Goal: Use online tool/utility: Utilize a website feature to perform a specific function

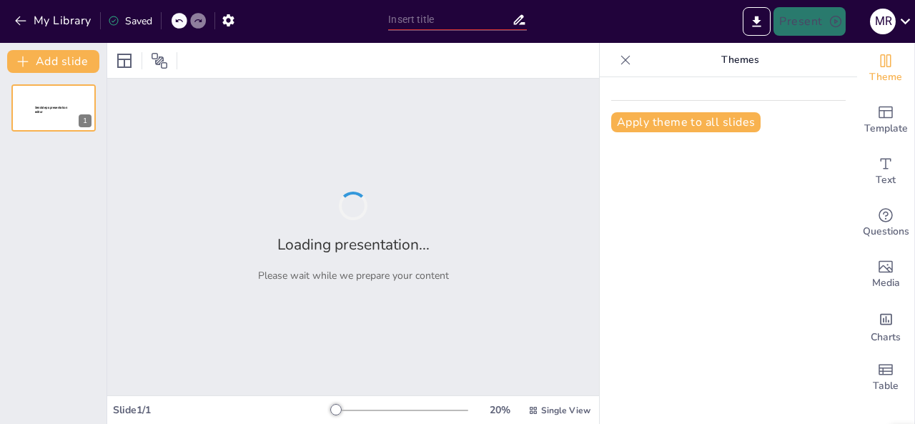
type input "Office Compliance and Diversity: Navigating Non-Discrimination Standards"
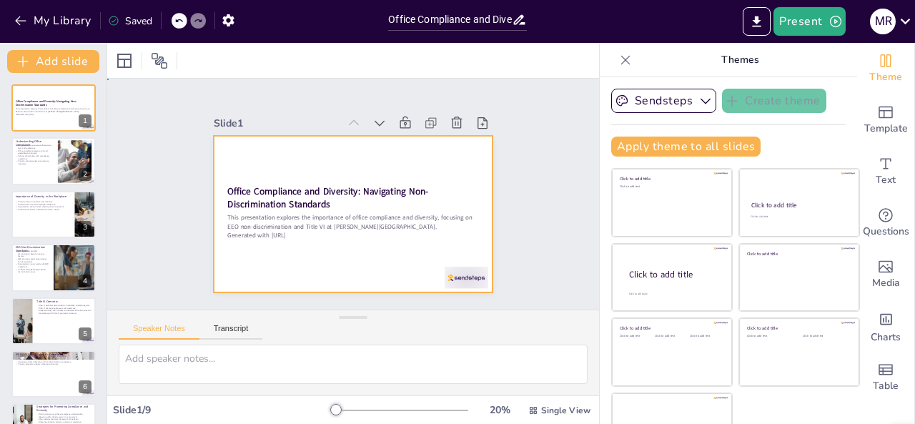
click at [293, 179] on div at bounding box center [334, 200] width 235 height 313
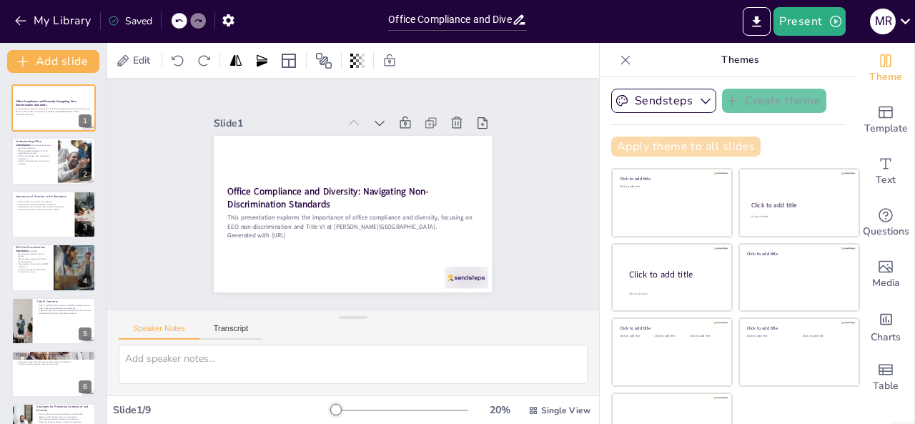
click at [654, 143] on button "Apply theme to all slides" at bounding box center [685, 147] width 149 height 20
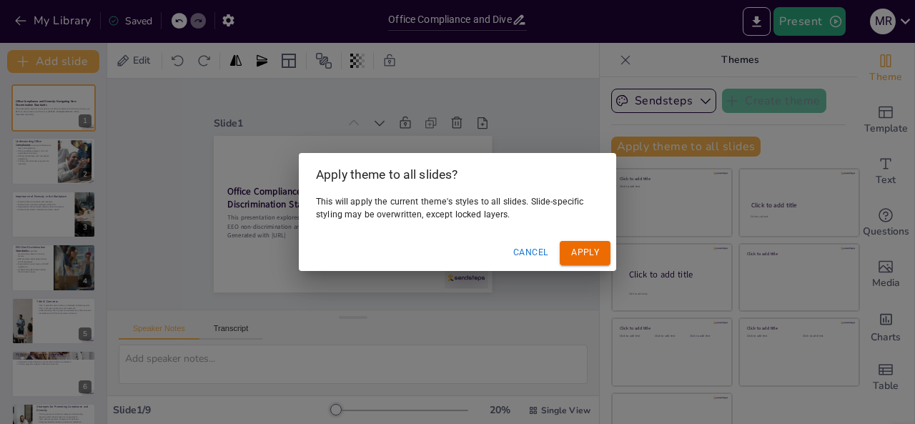
click at [579, 252] on button "Apply" at bounding box center [585, 253] width 51 height 24
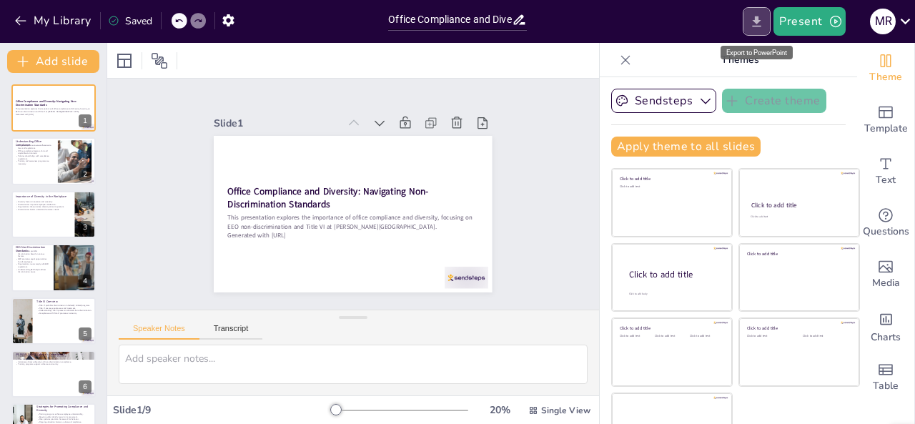
click at [755, 29] on button "Export to PowerPoint" at bounding box center [757, 21] width 28 height 29
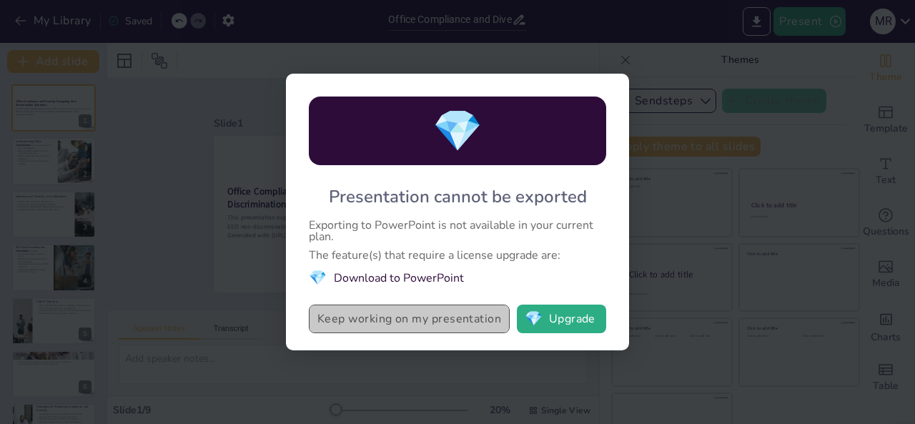
click at [427, 322] on button "Keep working on my presentation" at bounding box center [409, 319] width 201 height 29
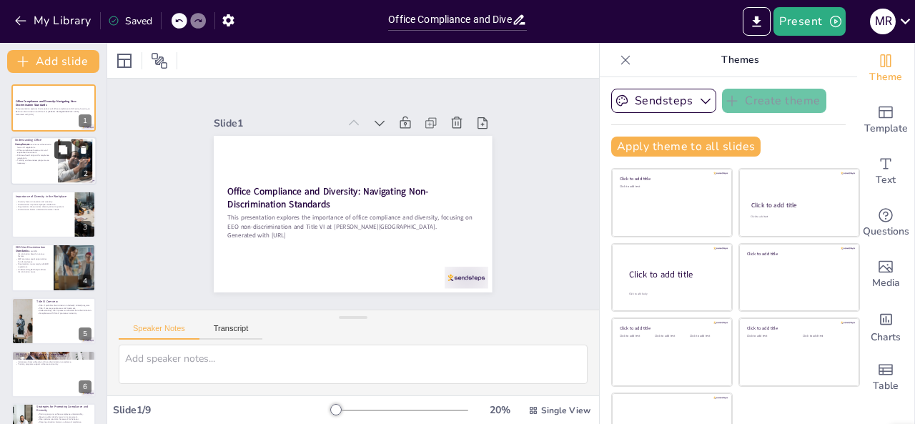
click at [69, 143] on button at bounding box center [62, 150] width 17 height 17
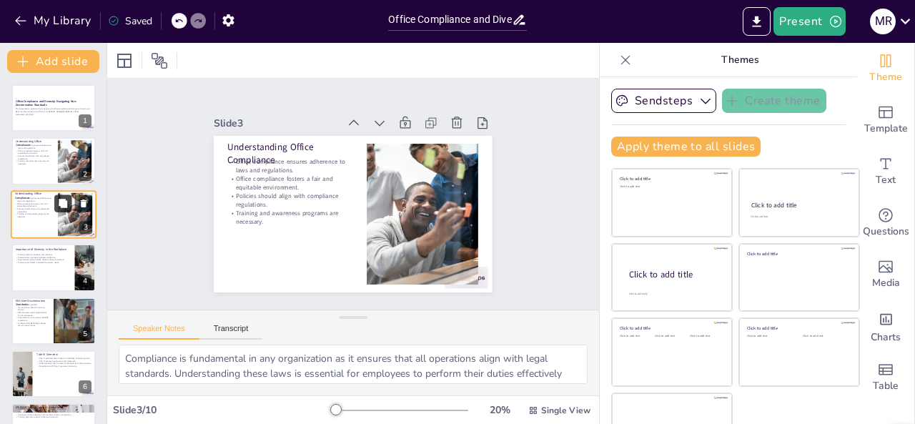
click at [63, 211] on button at bounding box center [62, 202] width 17 height 17
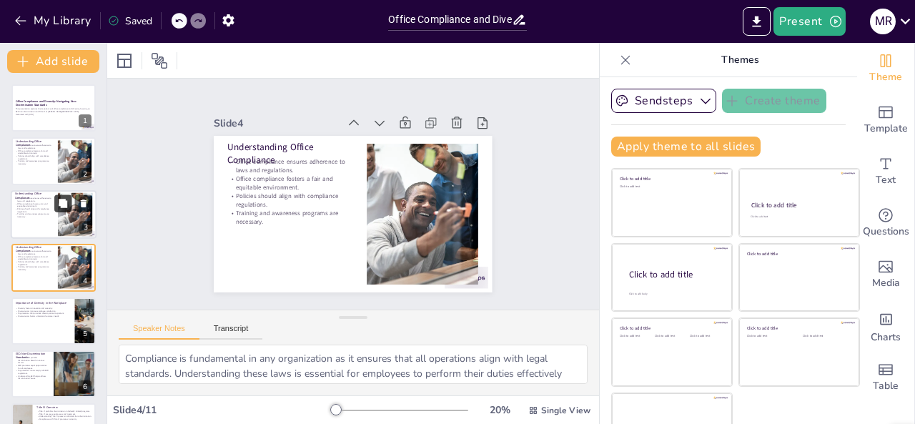
scroll to position [19, 0]
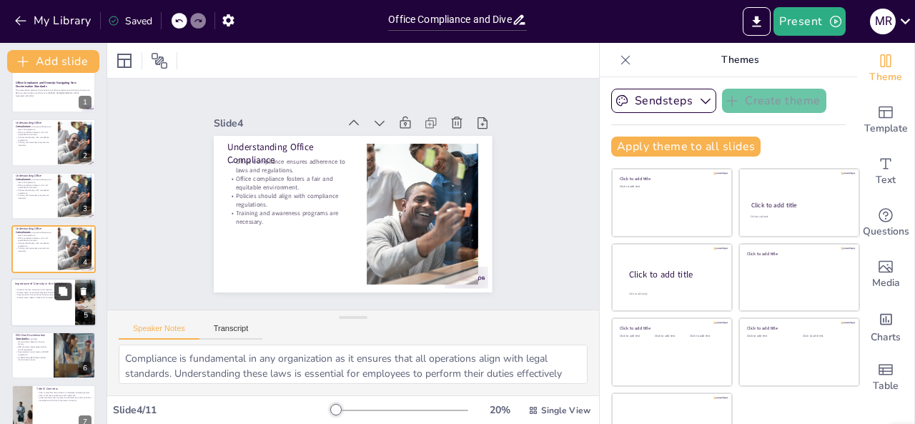
click at [54, 293] on button at bounding box center [62, 290] width 17 height 17
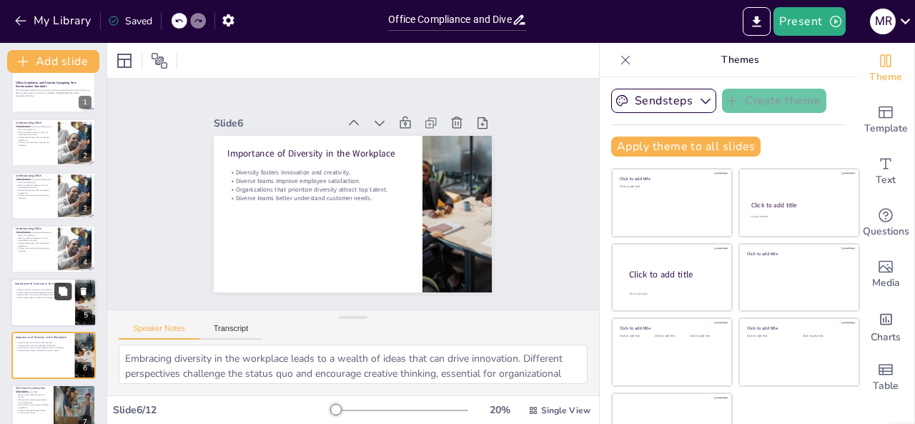
scroll to position [125, 0]
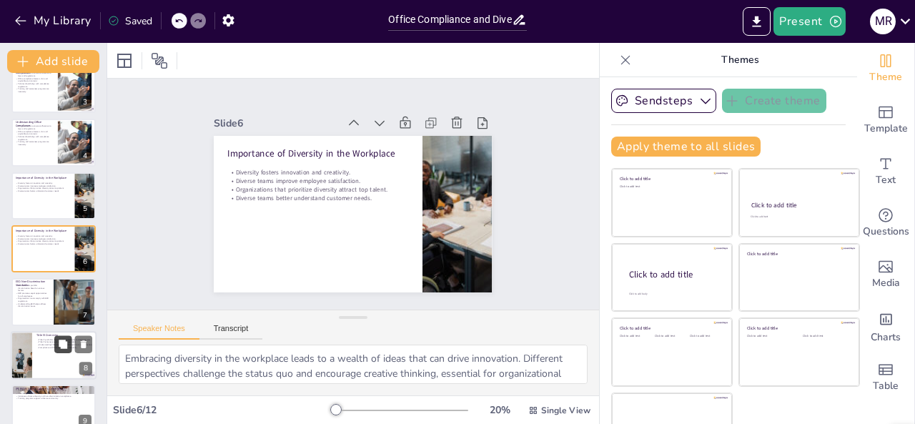
click at [63, 347] on icon at bounding box center [63, 344] width 9 height 9
type textarea "Recognizing the implications of Title VI is essential for organizations that re…"
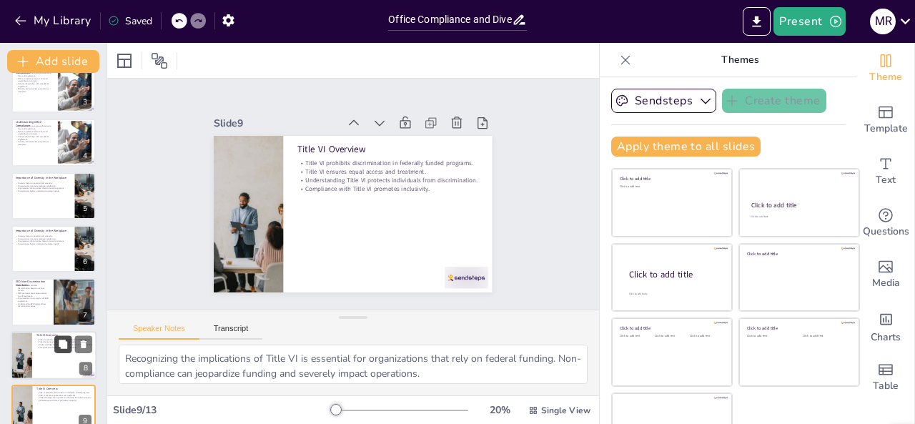
scroll to position [284, 0]
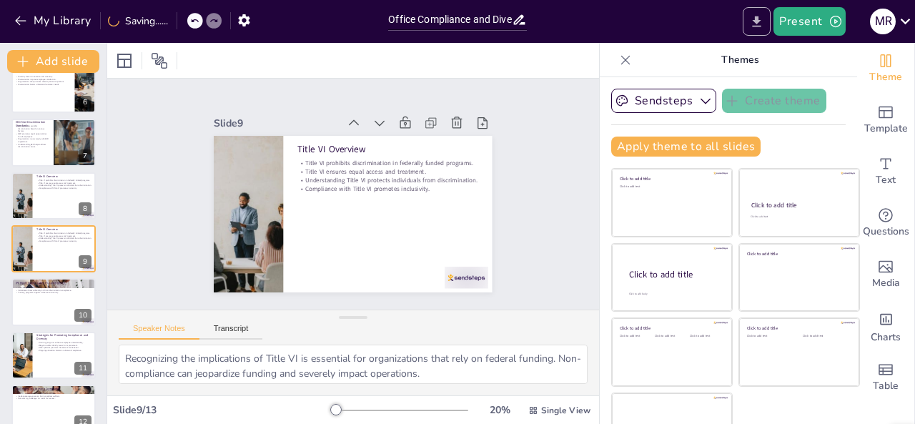
drag, startPoint x: 47, startPoint y: 347, endPoint x: 758, endPoint y: 21, distance: 781.4
click at [758, 21] on icon "Export to PowerPoint" at bounding box center [757, 21] width 9 height 11
